Goal: Check status: Check status

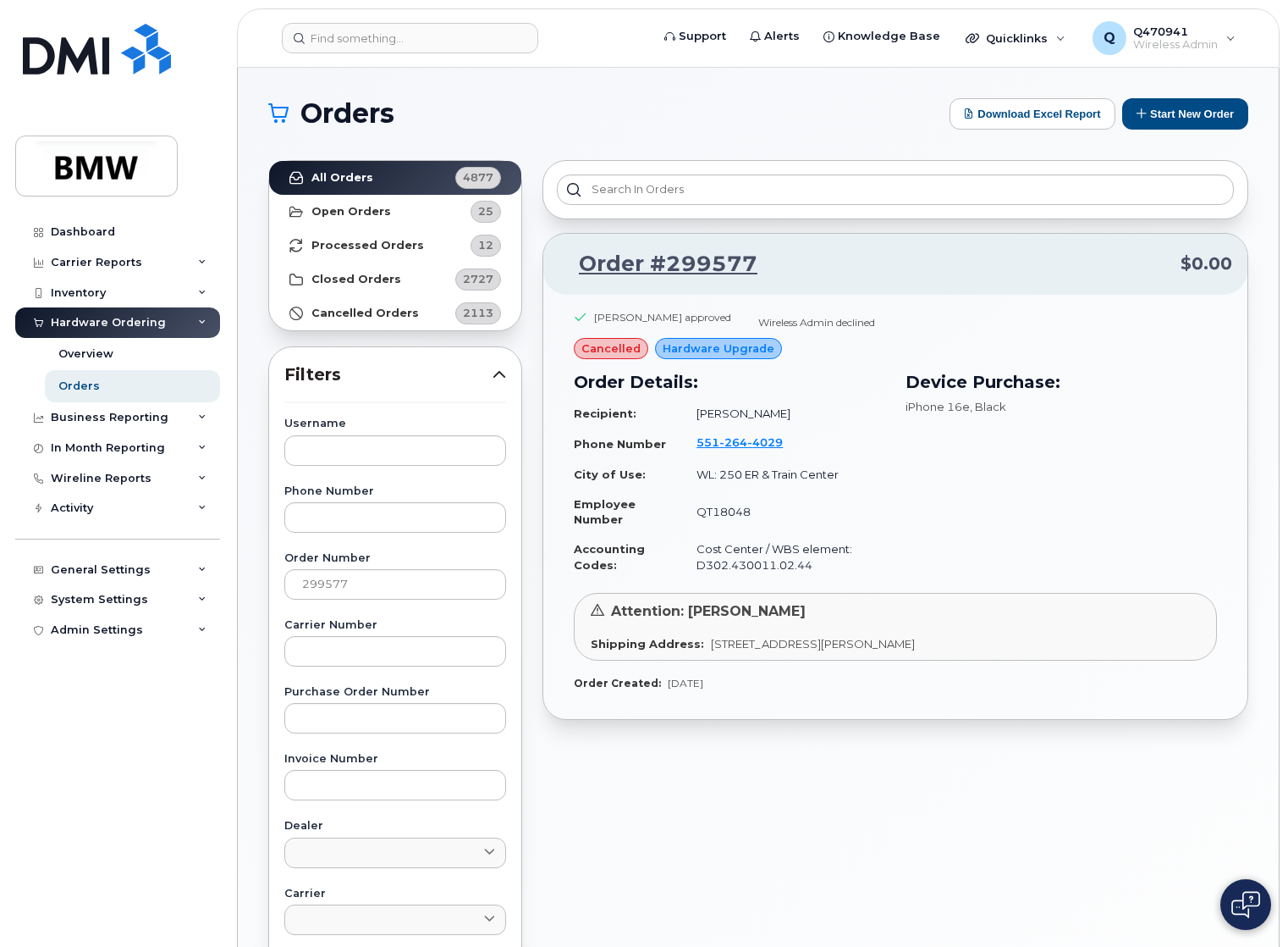
scroll to position [137, 0]
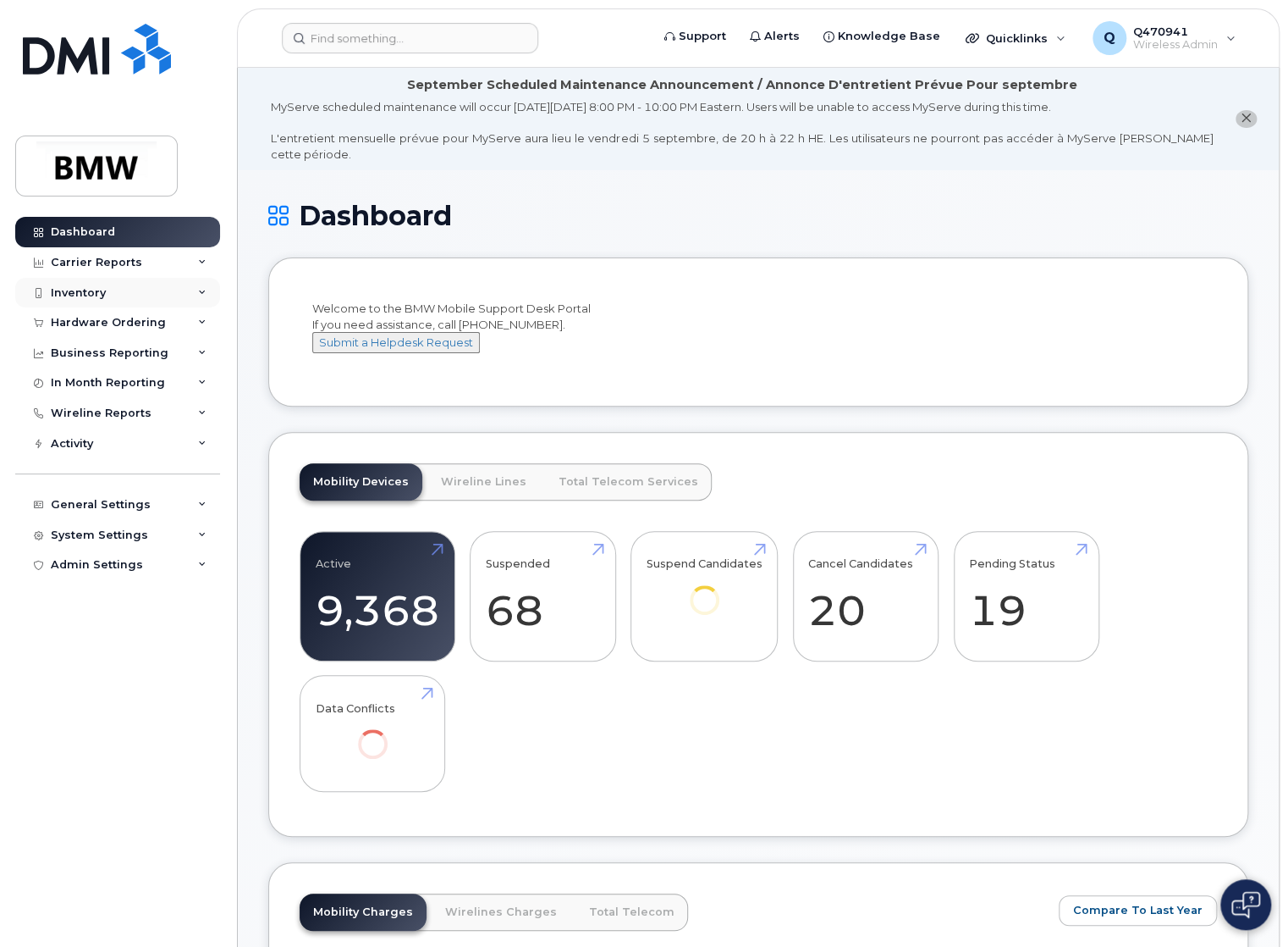
click at [113, 299] on div "Inventory" at bounding box center [117, 293] width 204 height 30
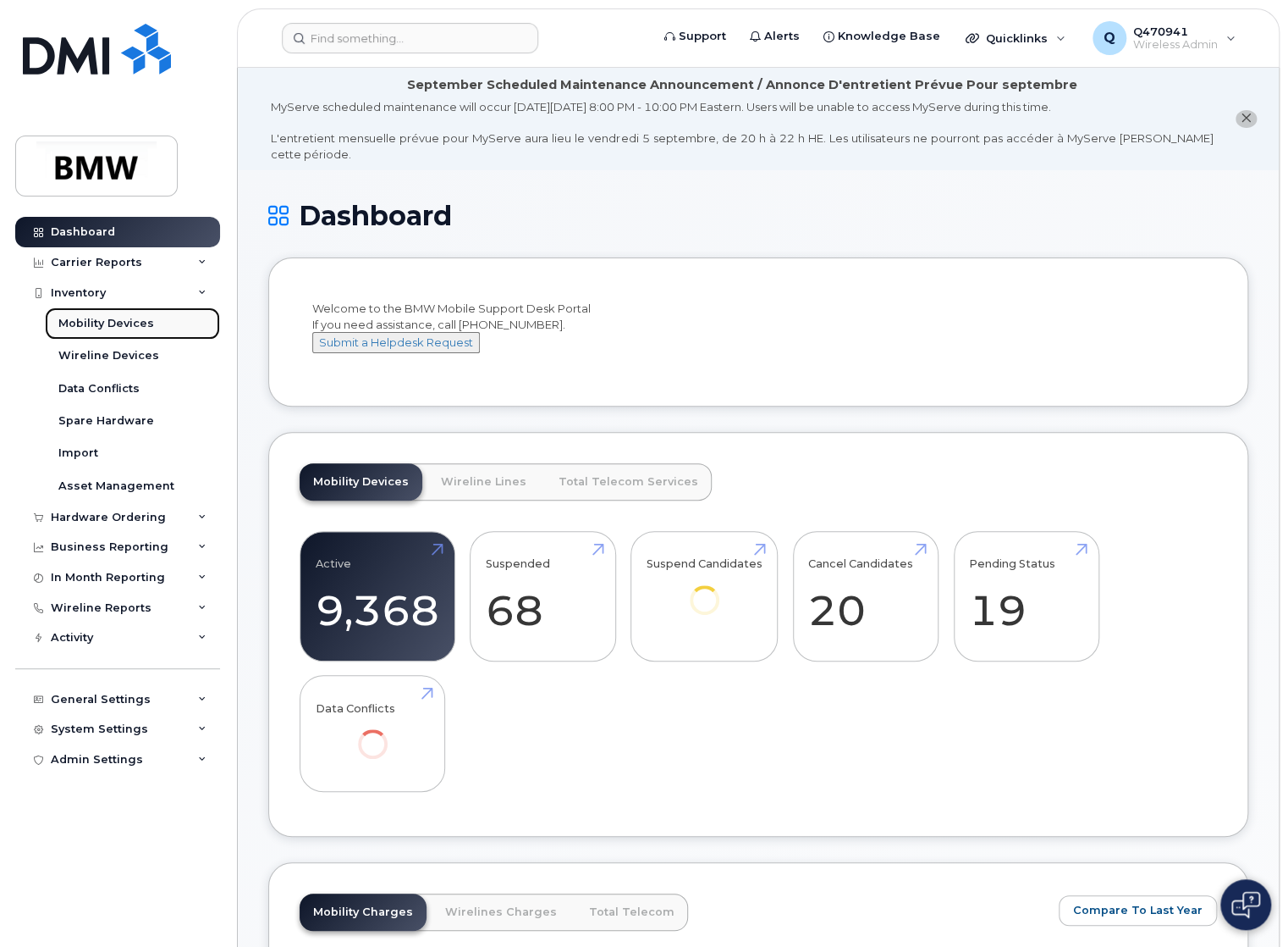
click at [107, 329] on div "Mobility Devices" at bounding box center [106, 323] width 96 height 15
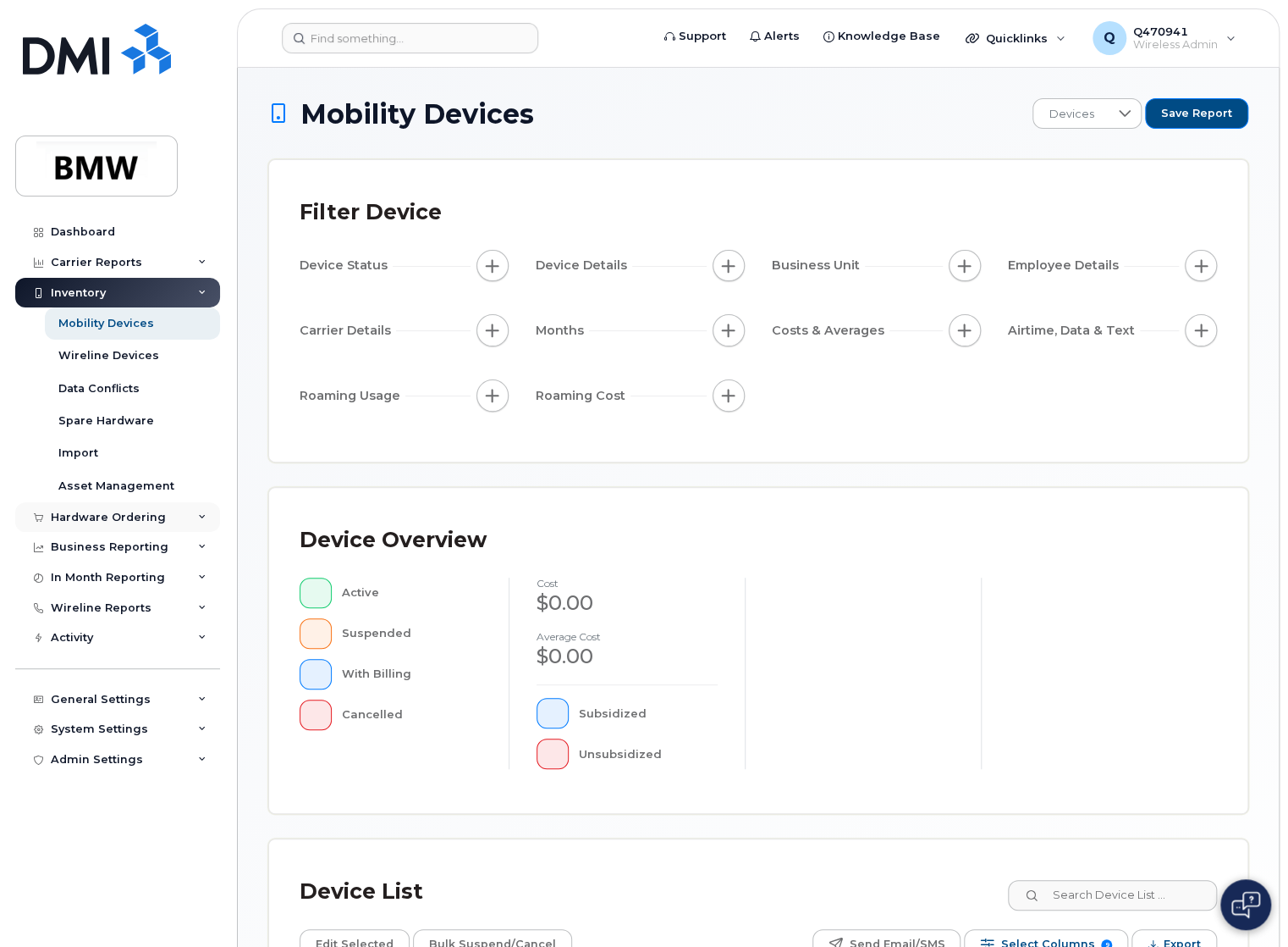
click at [109, 522] on div "Hardware Ordering" at bounding box center [107, 517] width 115 height 13
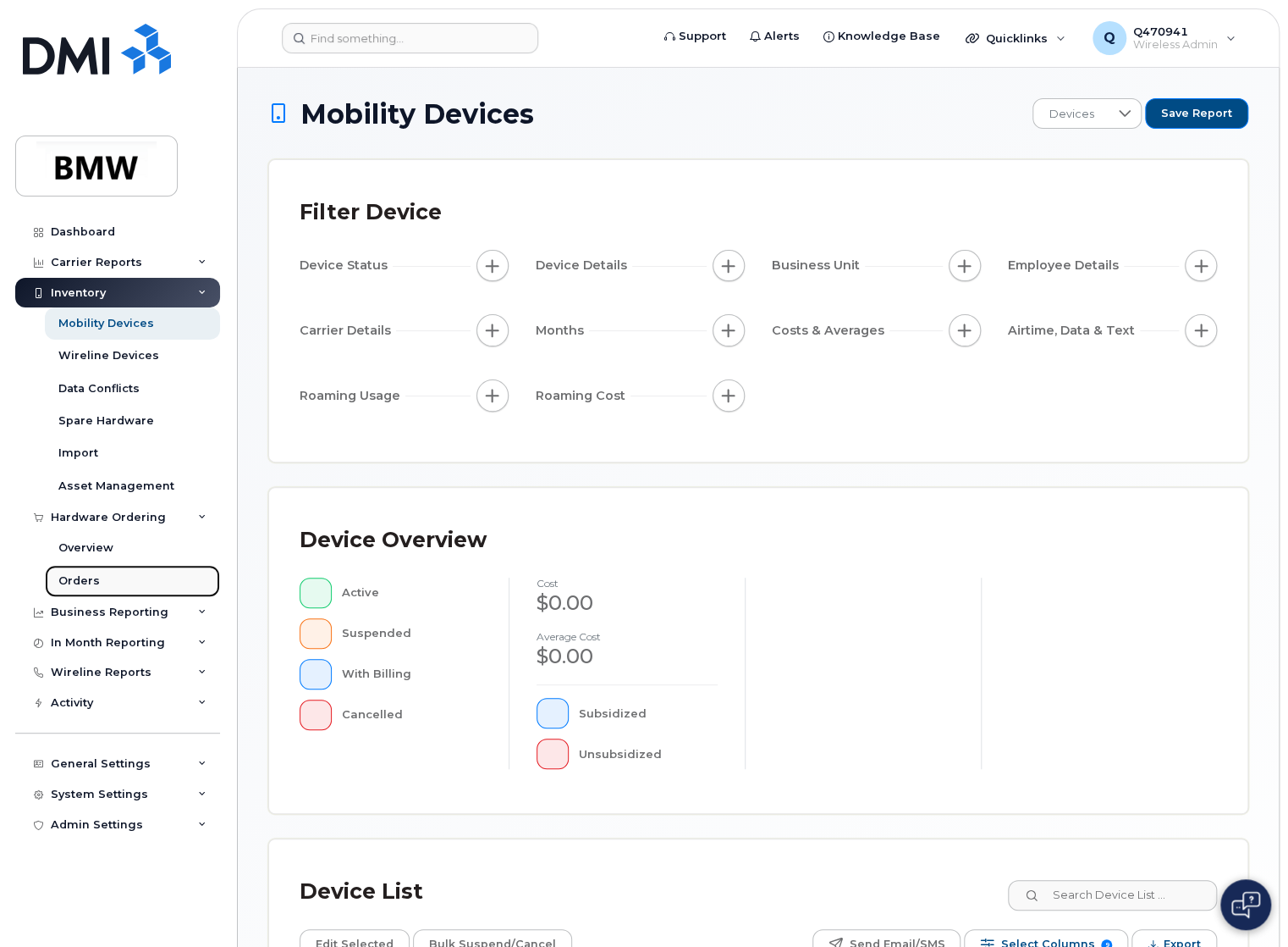
click at [97, 571] on link "Orders" at bounding box center [132, 581] width 175 height 32
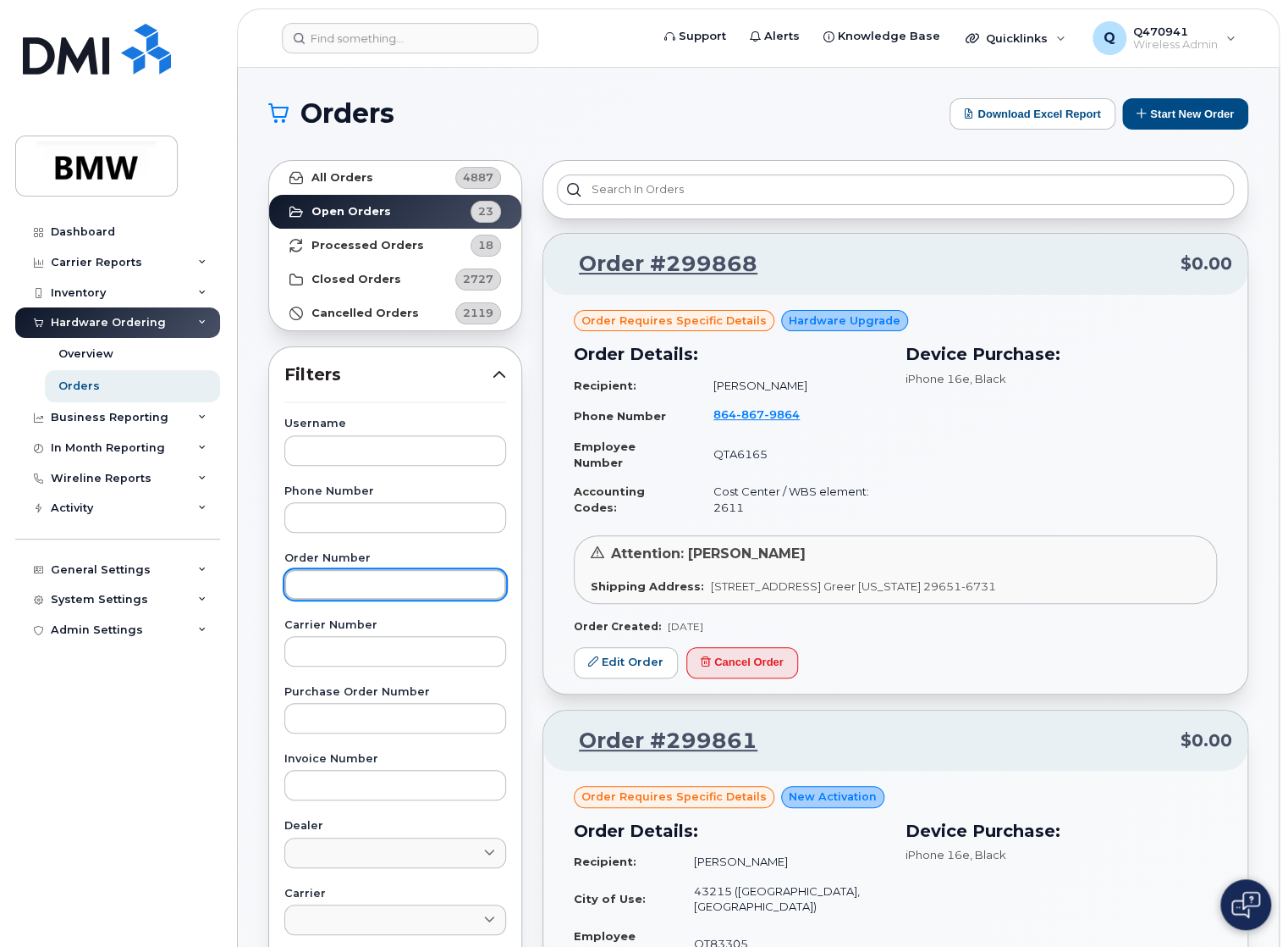
click at [351, 573] on input "text" at bounding box center [394, 584] width 221 height 30
paste input "299781"
type input "299781"
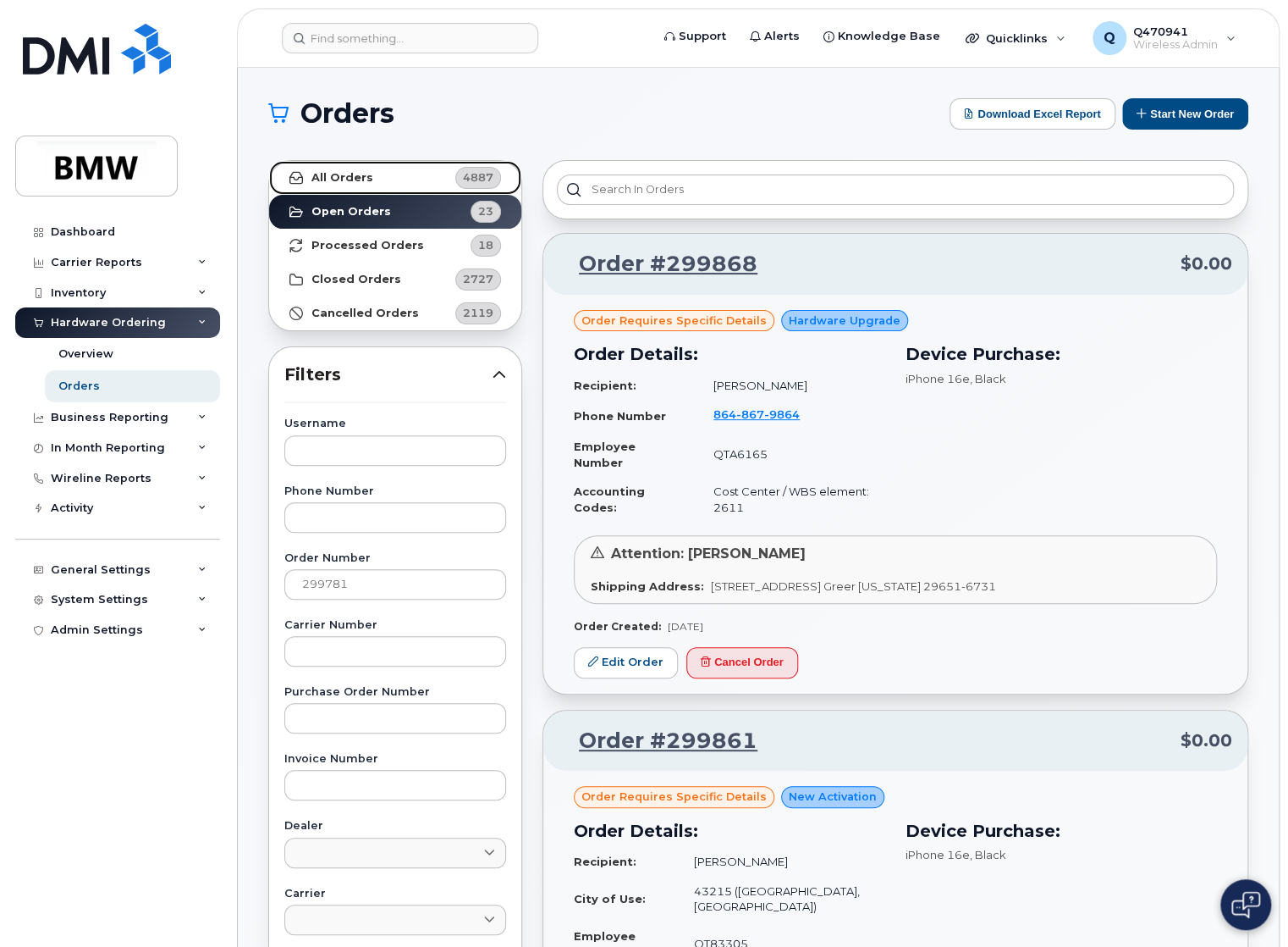
click at [413, 185] on link "All Orders 4887" at bounding box center [394, 178] width 252 height 34
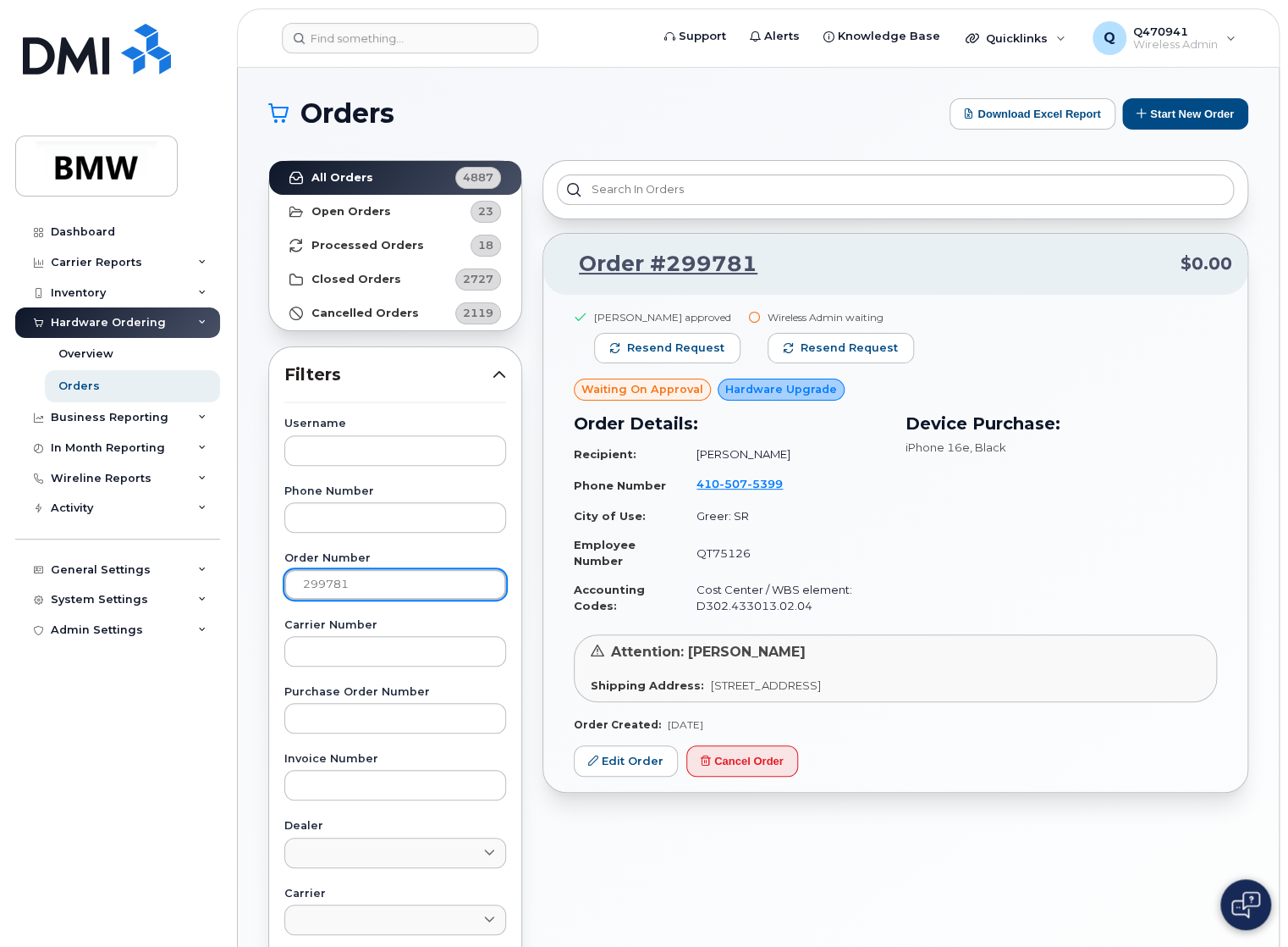
click at [421, 576] on input "299781" at bounding box center [394, 584] width 221 height 30
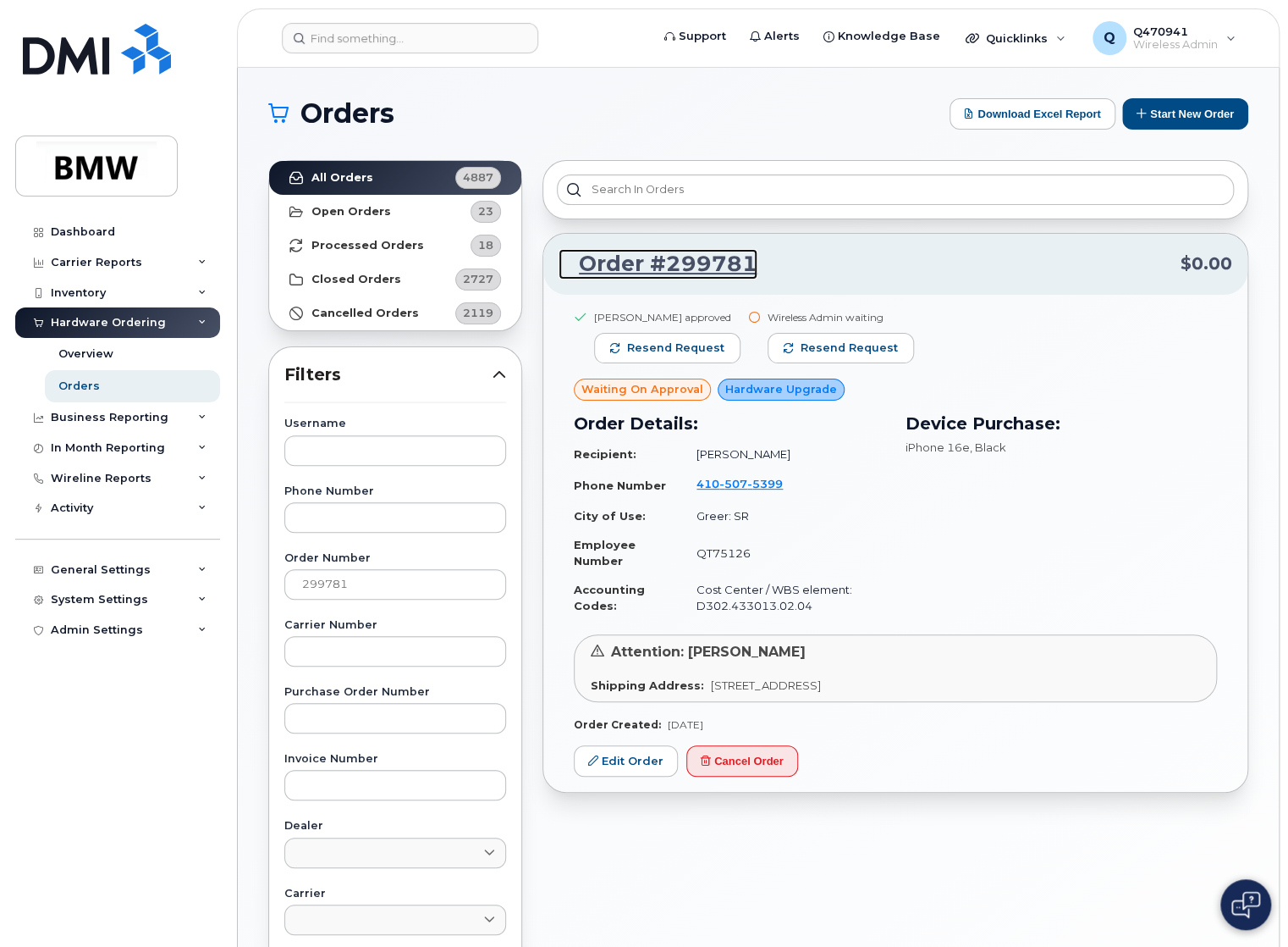
click at [709, 263] on link "Order #299781" at bounding box center [658, 264] width 199 height 30
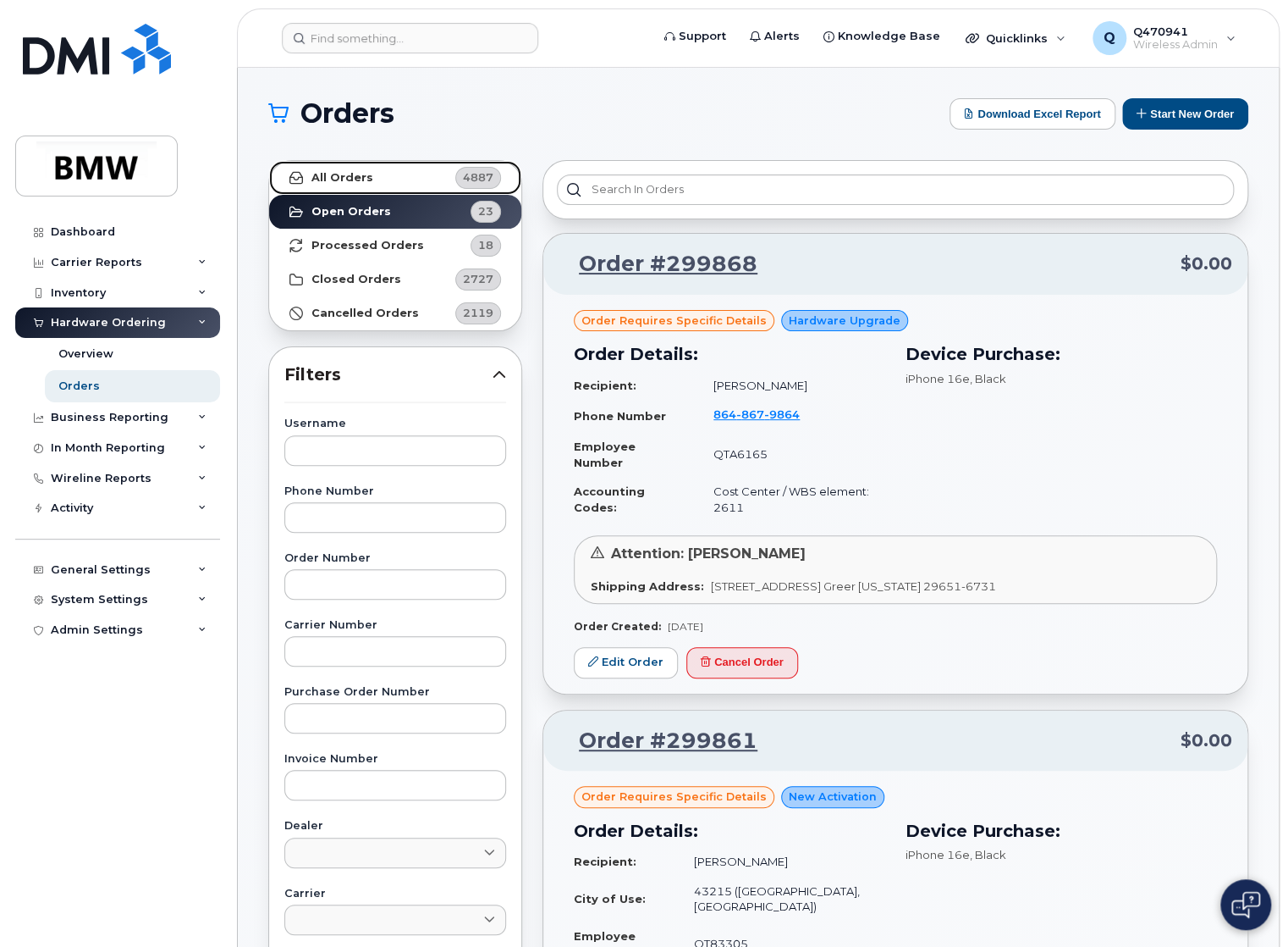
click at [377, 174] on link "All Orders 4887" at bounding box center [394, 178] width 252 height 34
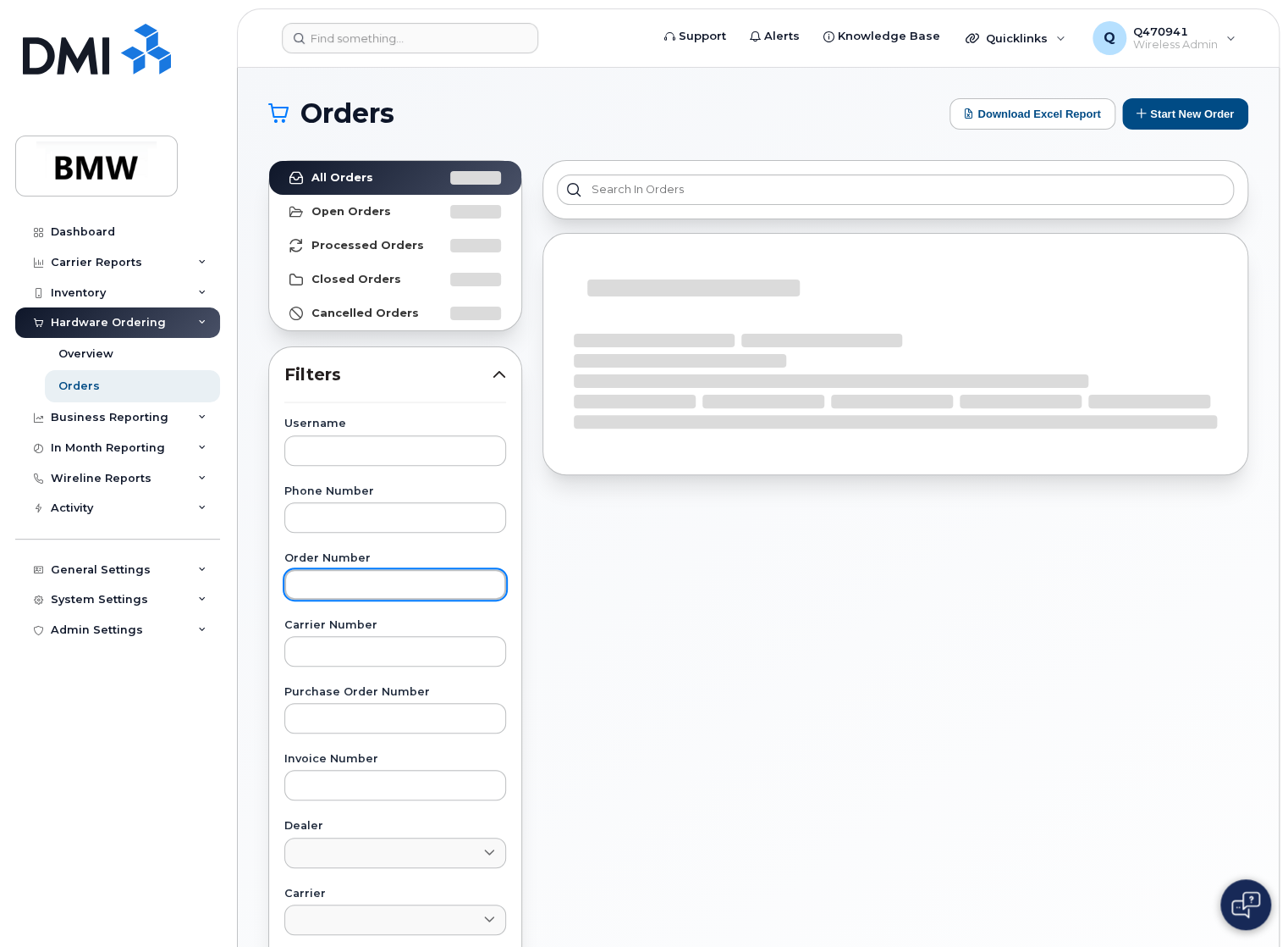
click at [369, 593] on input "text" at bounding box center [394, 584] width 221 height 30
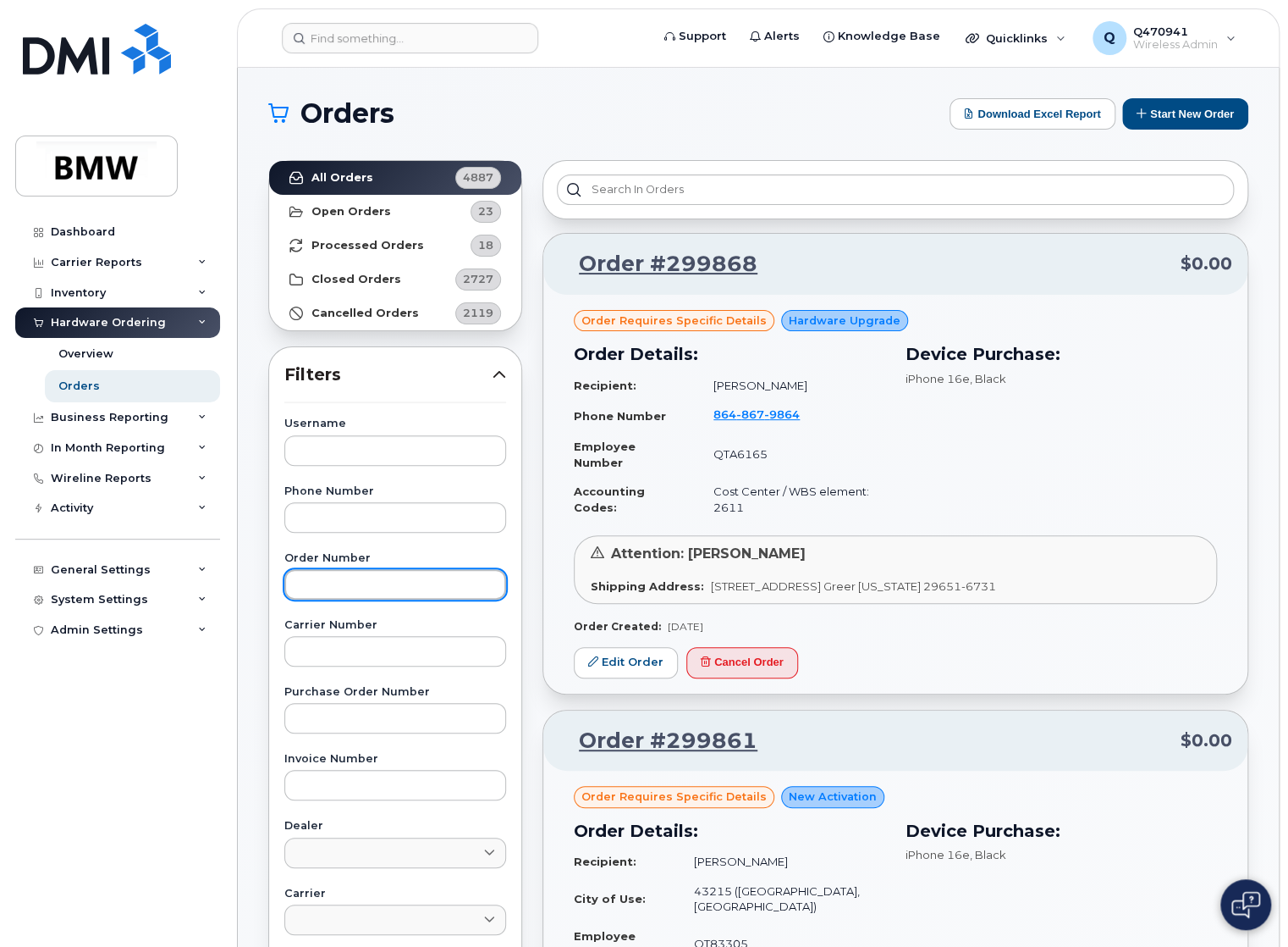
paste input "299781"
type input "299781"
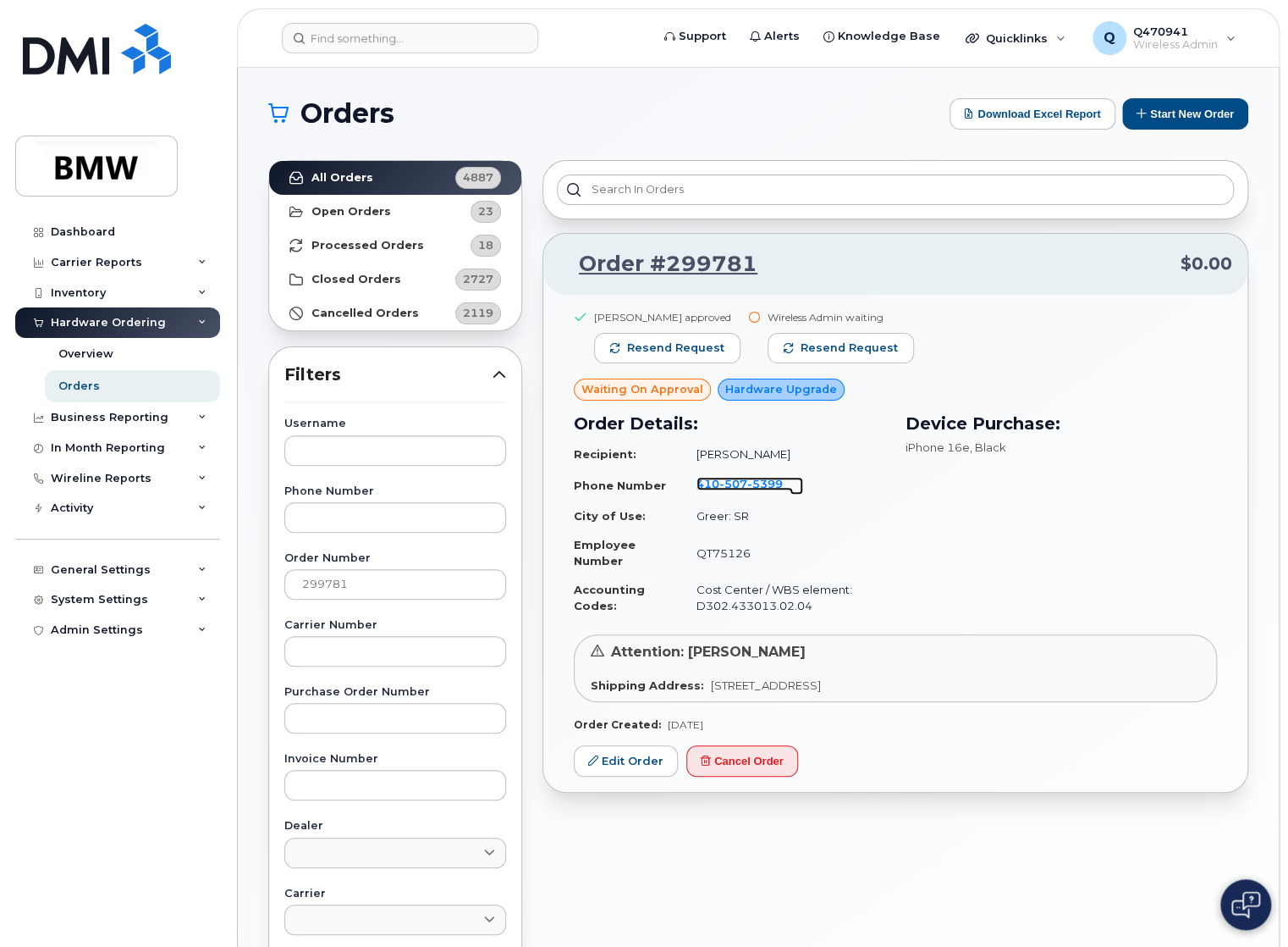
click at [755, 490] on span "5399" at bounding box center [764, 483] width 35 height 13
drag, startPoint x: 772, startPoint y: 261, endPoint x: 586, endPoint y: 260, distance: 186.0
click at [586, 260] on p "Order #299781 $0.00" at bounding box center [895, 264] width 674 height 30
copy link "Order #299781"
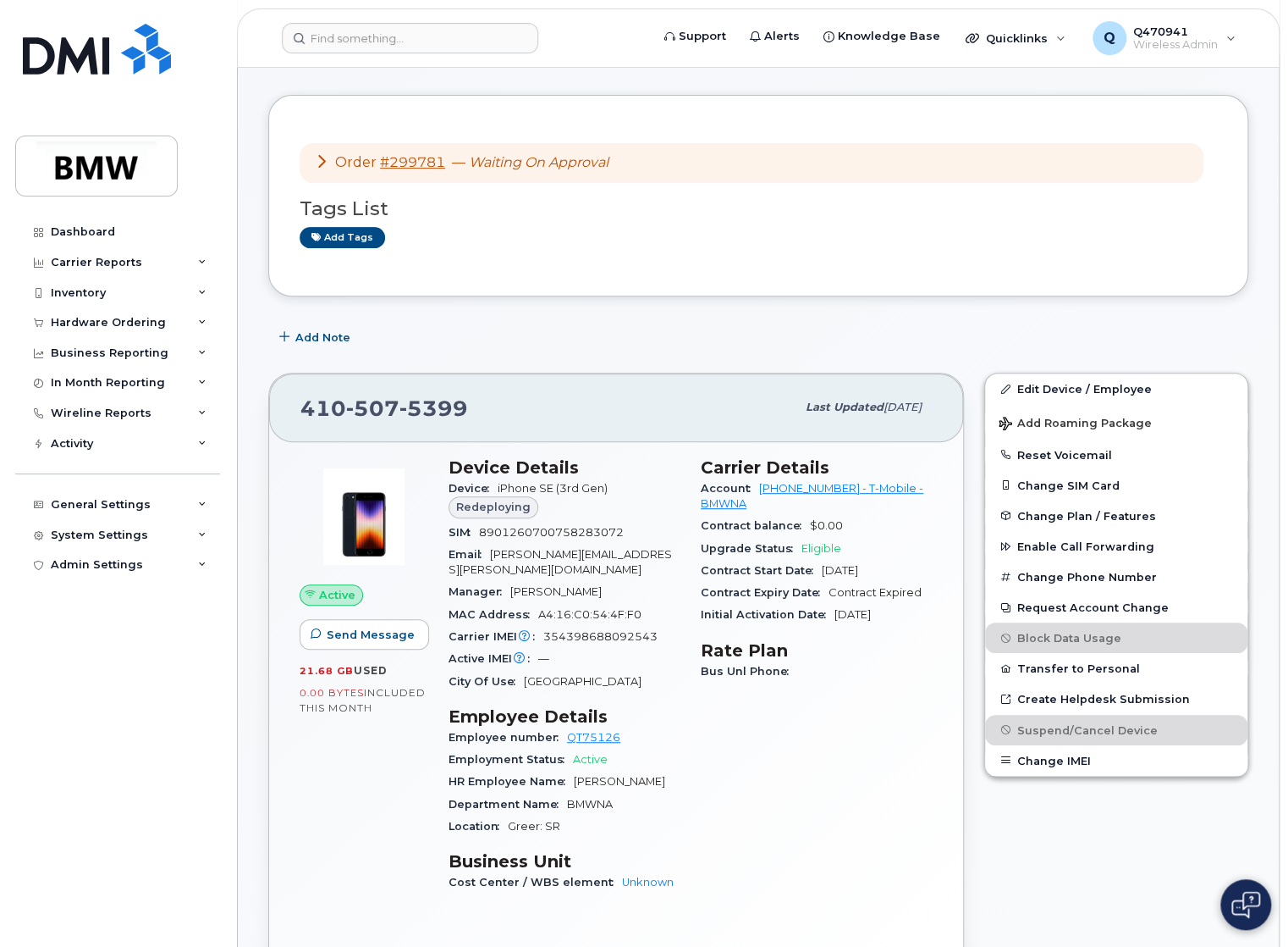
scroll to position [169, 0]
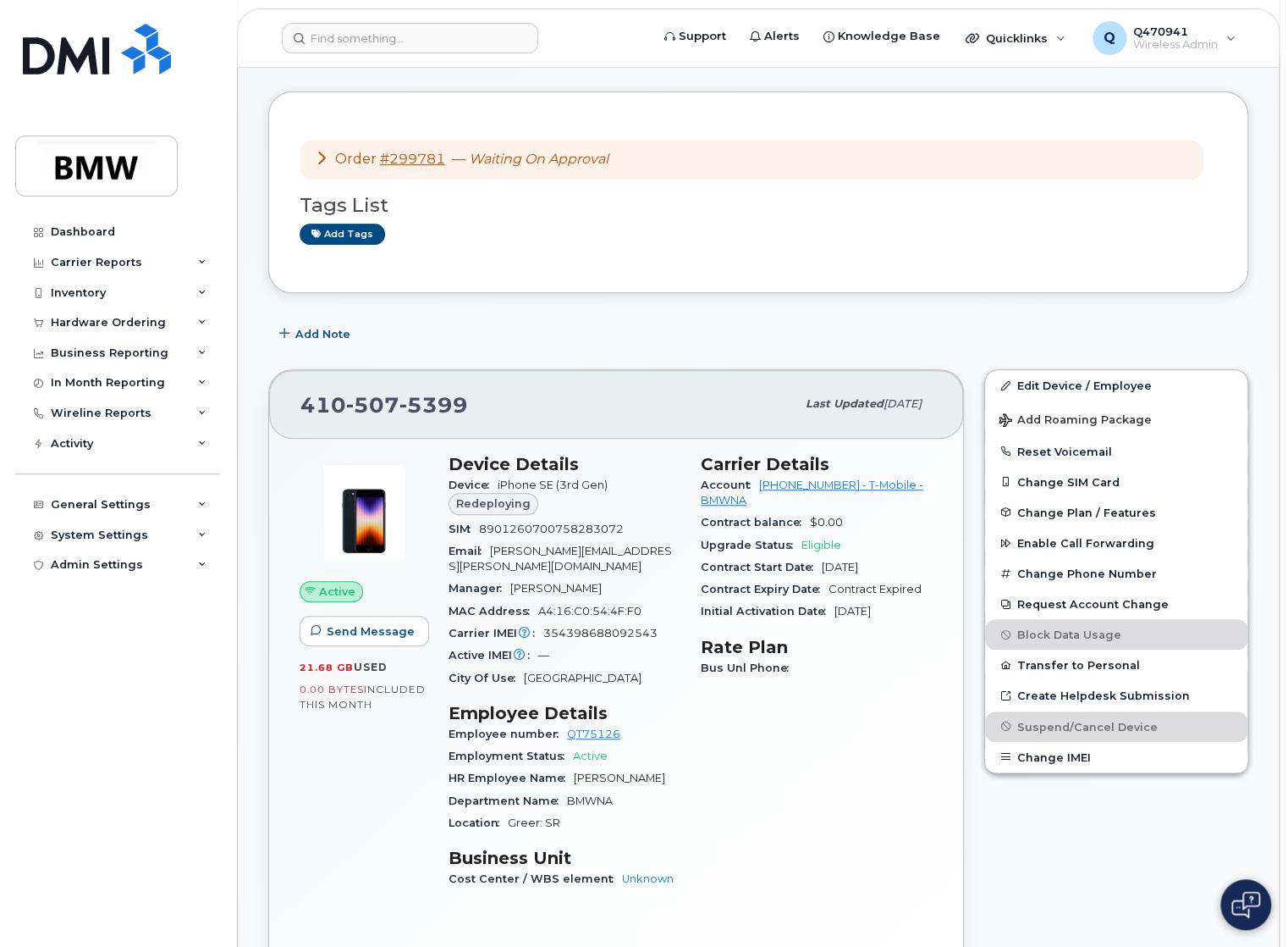
click at [464, 392] on span "5399" at bounding box center [433, 404] width 68 height 26
drag, startPoint x: 463, startPoint y: 386, endPoint x: 306, endPoint y: 383, distance: 157.0
click at [306, 392] on span "[PHONE_NUMBER]" at bounding box center [384, 404] width 167 height 26
copy span "[PHONE_NUMBER]"
